Goal: Navigation & Orientation: Find specific page/section

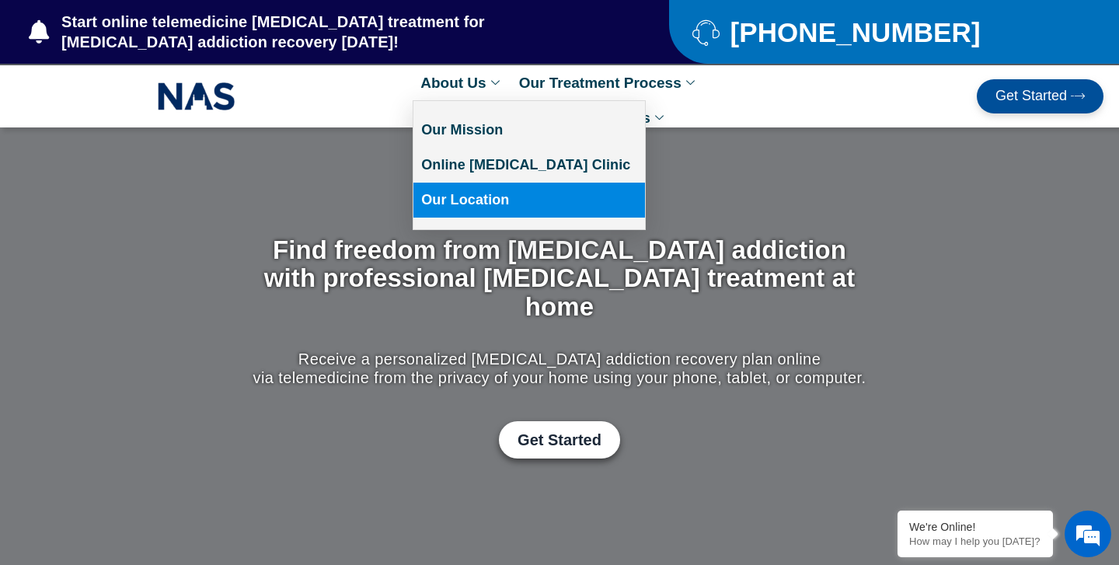
click at [458, 207] on link "Our Location" at bounding box center [529, 200] width 232 height 35
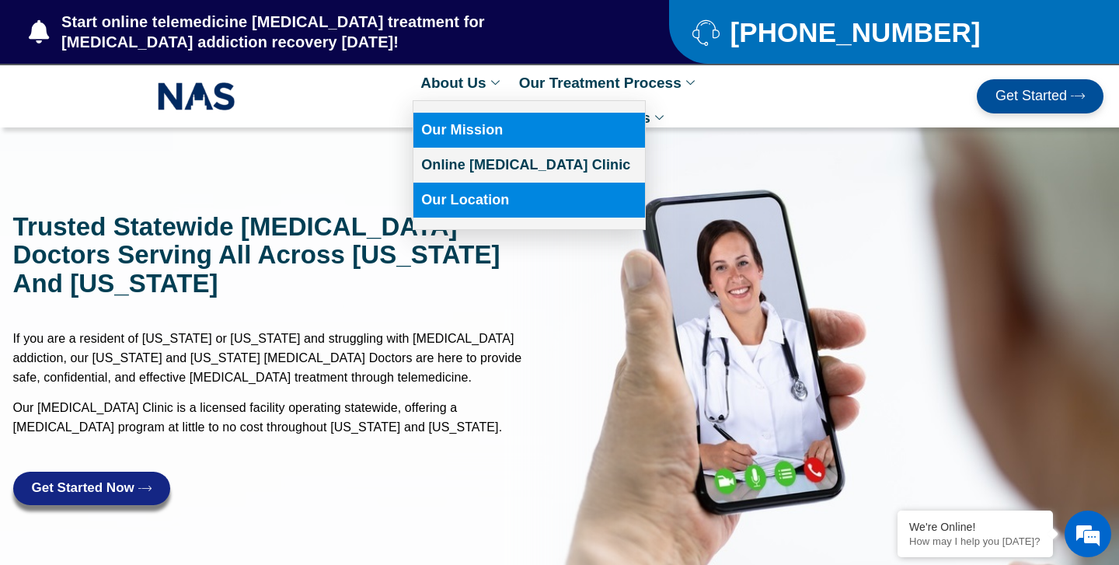
click at [469, 134] on link "Our Mission" at bounding box center [529, 130] width 232 height 35
